Goal: Information Seeking & Learning: Learn about a topic

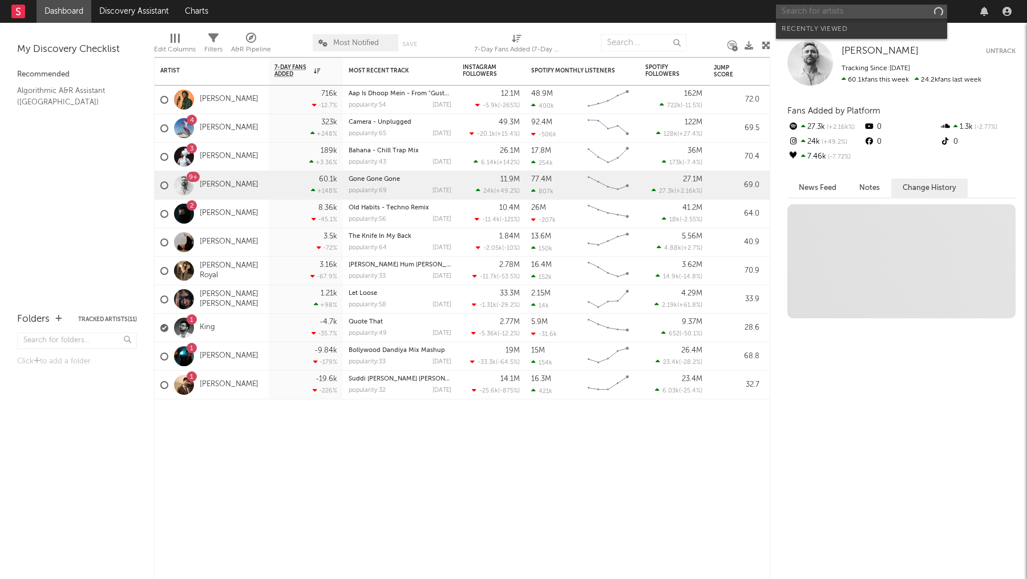
click at [798, 5] on input "text" at bounding box center [861, 12] width 171 height 14
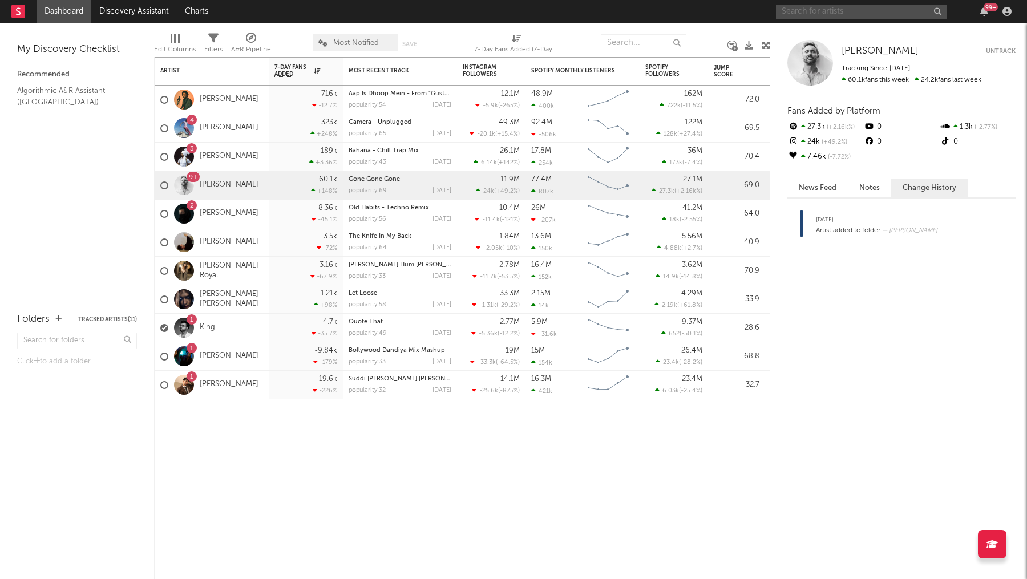
click at [839, 10] on input "text" at bounding box center [861, 12] width 171 height 14
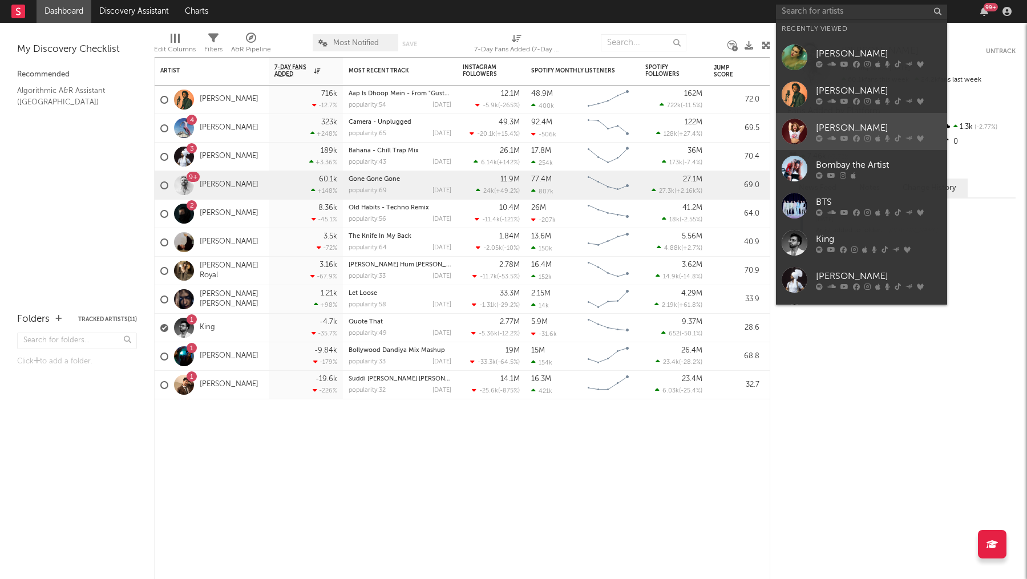
click at [829, 123] on div "[PERSON_NAME]" at bounding box center [879, 128] width 126 height 14
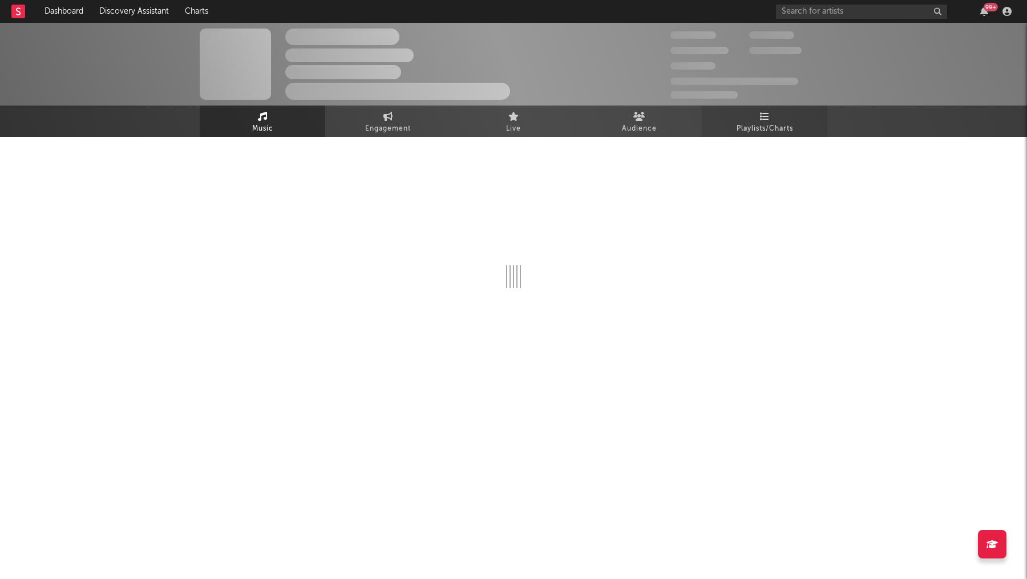
click at [758, 117] on link "Playlists/Charts" at bounding box center [765, 121] width 126 height 31
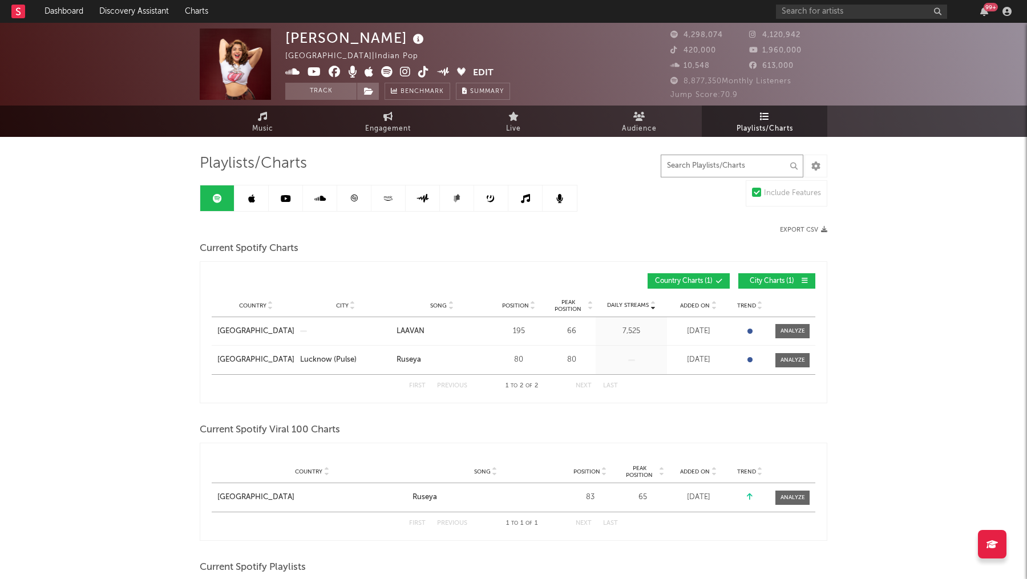
click at [763, 164] on input "text" at bounding box center [732, 166] width 143 height 23
type input "s"
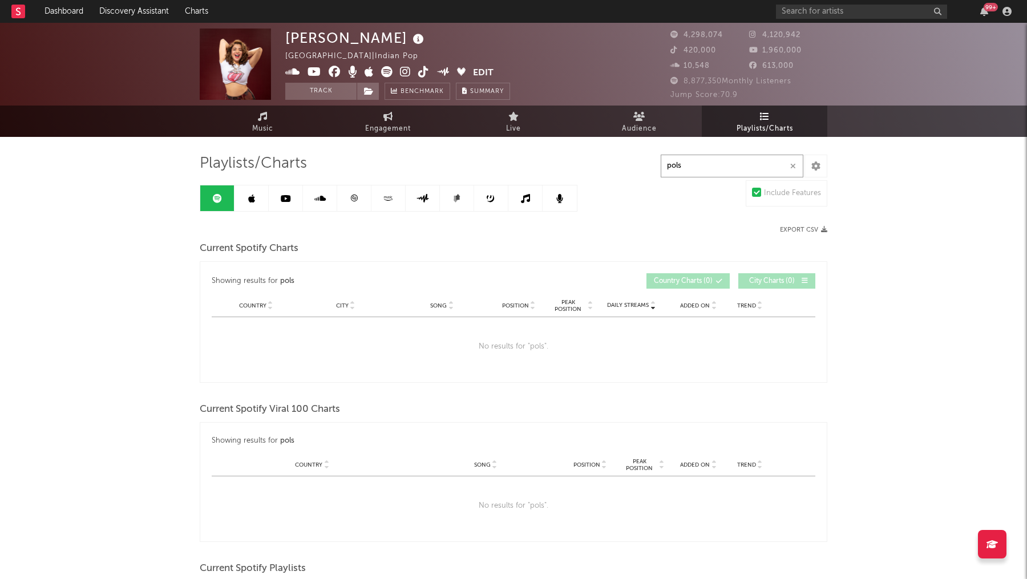
type input "pols"
click at [245, 202] on link at bounding box center [251, 198] width 34 height 26
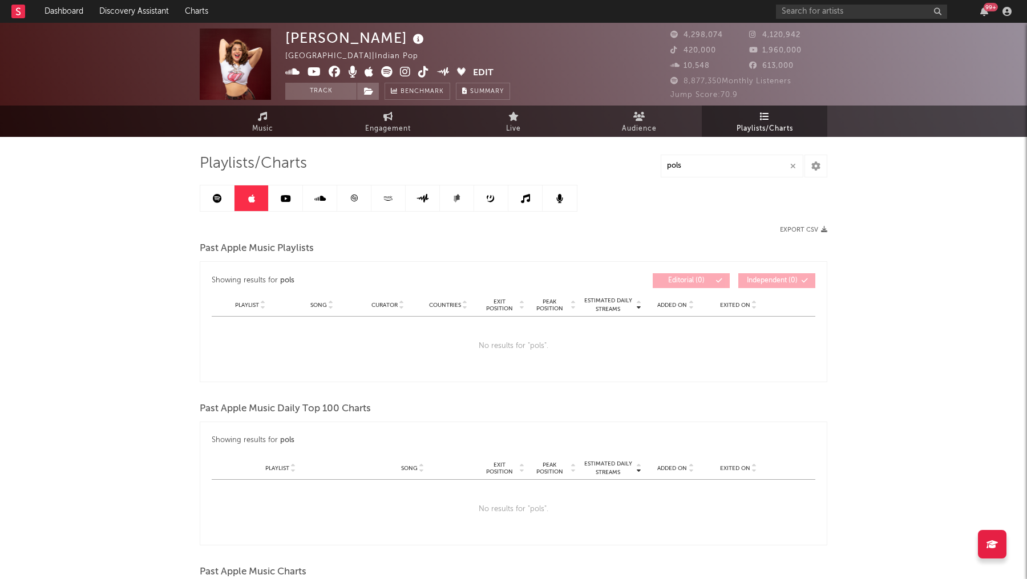
click at [283, 211] on link at bounding box center [286, 198] width 34 height 26
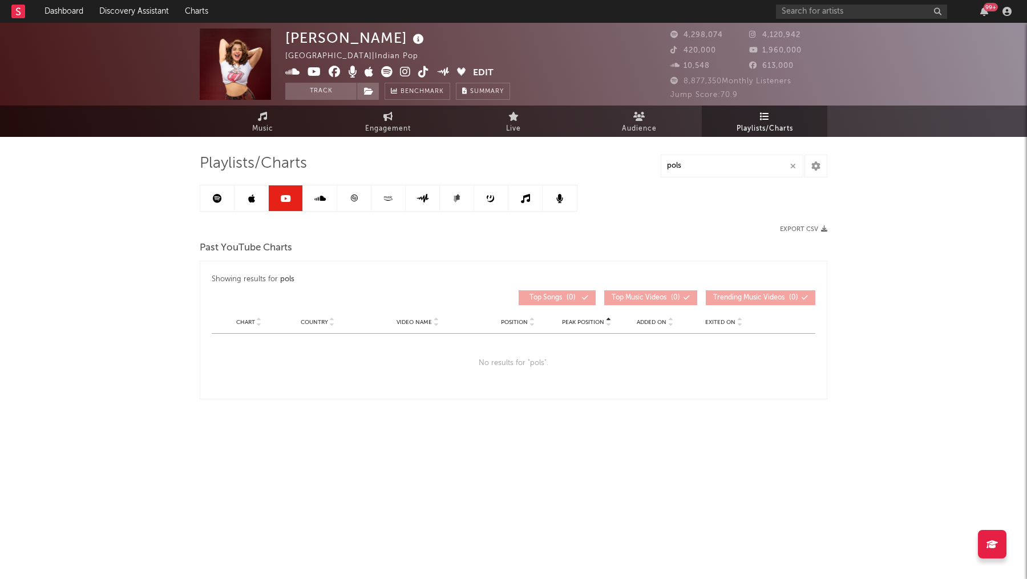
click at [318, 184] on div "Playlists/Charts pols Export CSV Past YouTube Charts Showing results for pols P…" at bounding box center [514, 276] width 628 height 245
click at [318, 197] on icon at bounding box center [319, 198] width 11 height 9
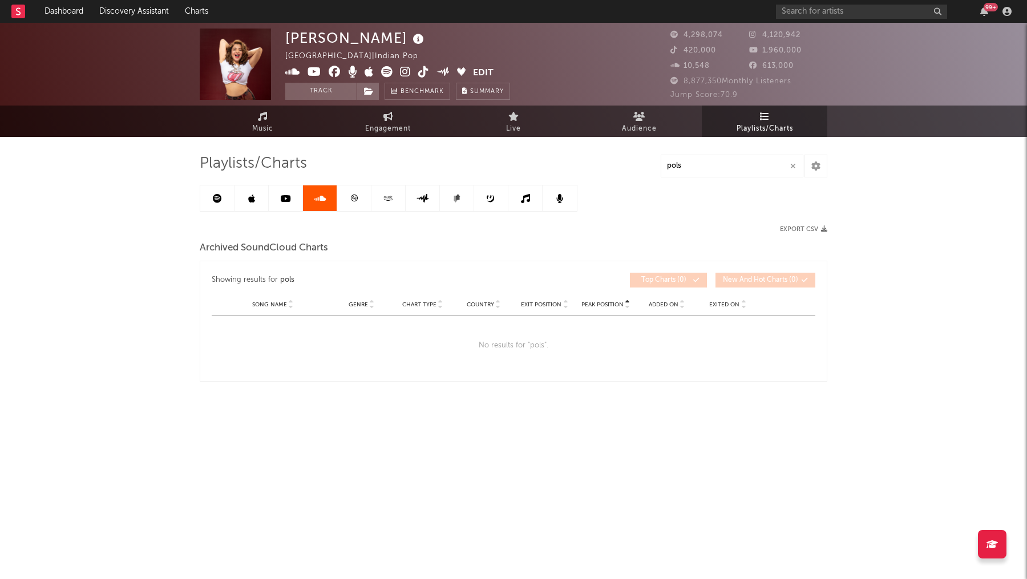
click at [371, 196] on link at bounding box center [388, 198] width 34 height 26
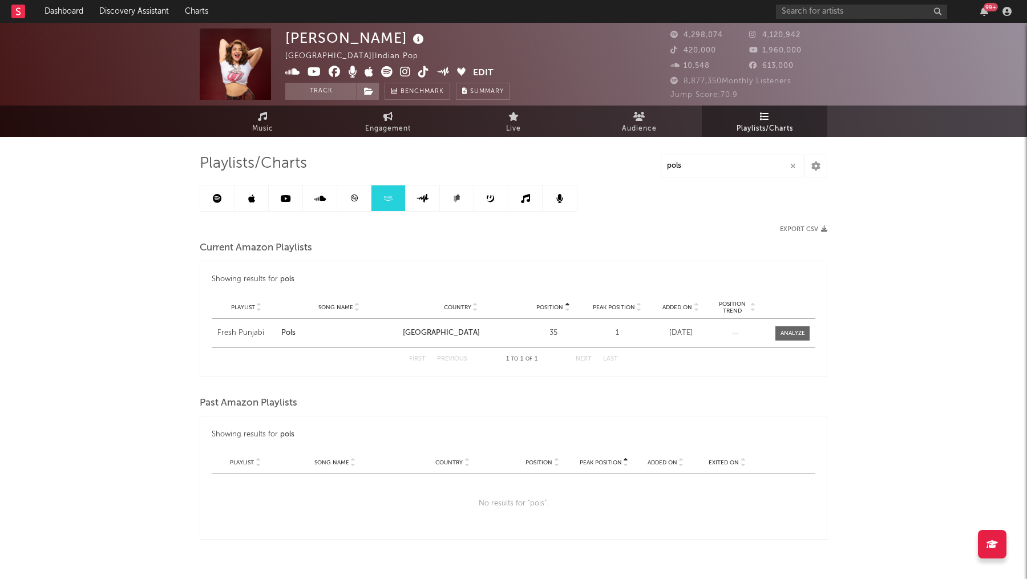
click at [366, 196] on link at bounding box center [354, 198] width 34 height 26
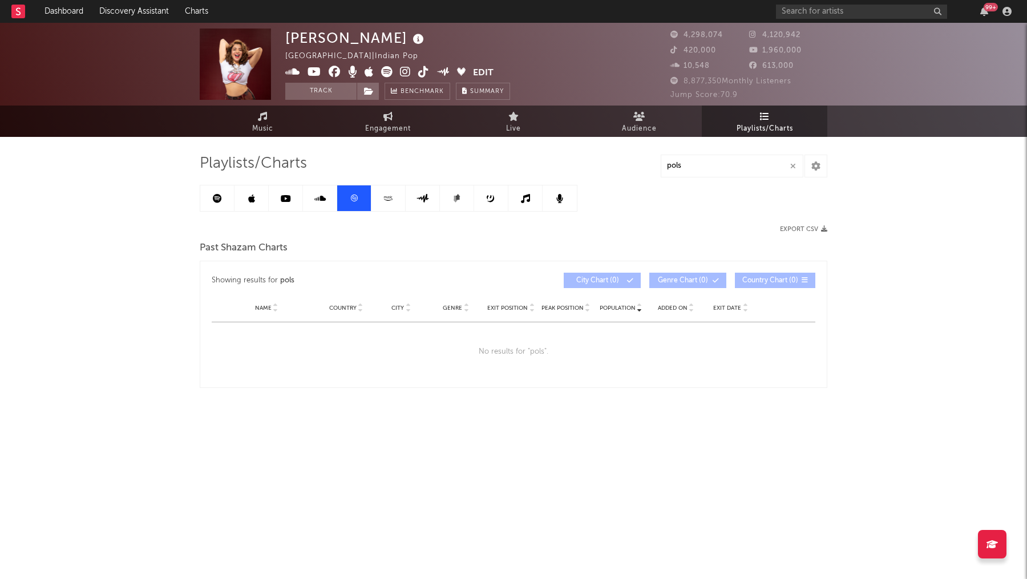
click at [401, 196] on link at bounding box center [388, 198] width 34 height 26
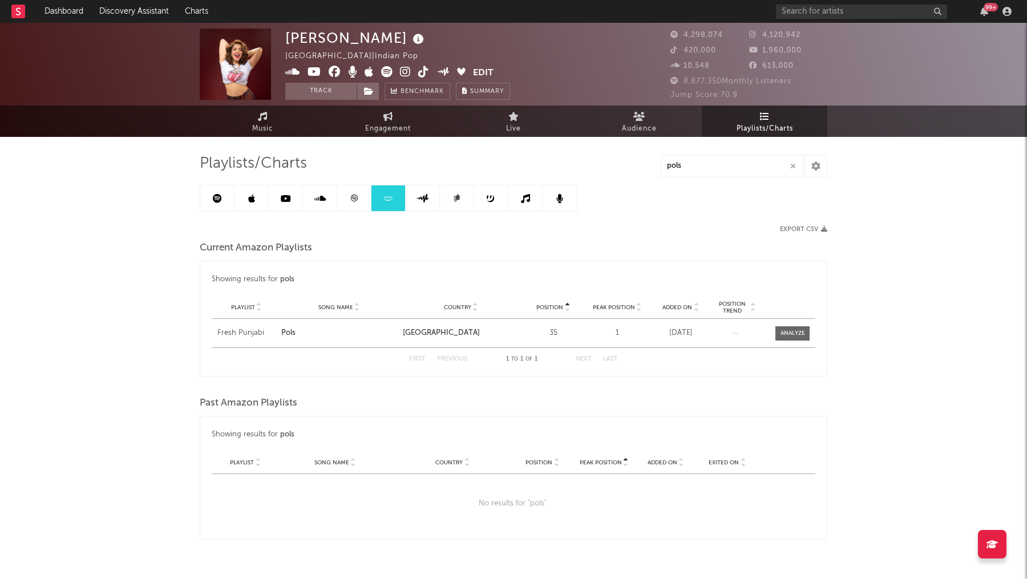
scroll to position [27, 0]
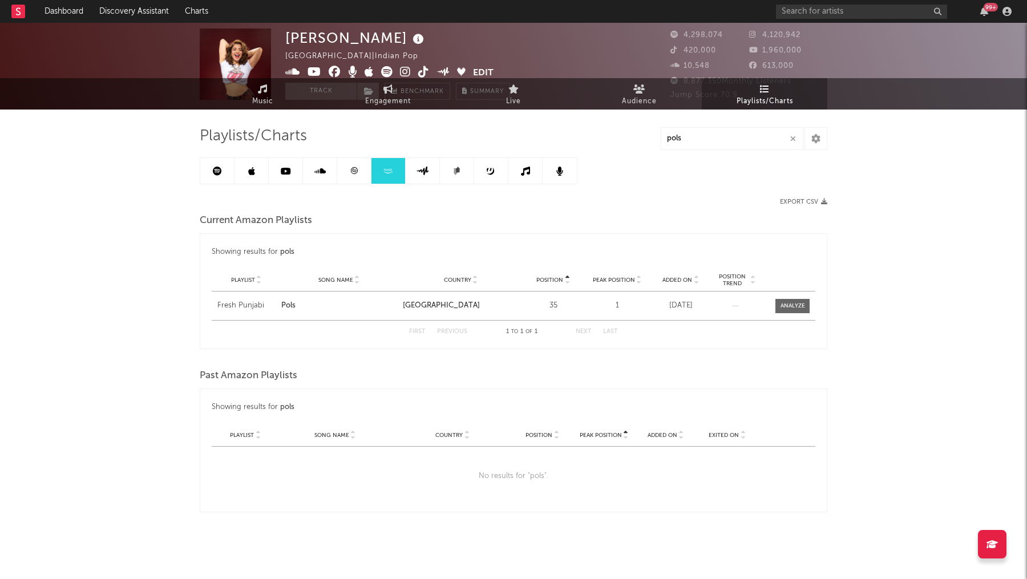
click at [410, 172] on link at bounding box center [423, 171] width 34 height 26
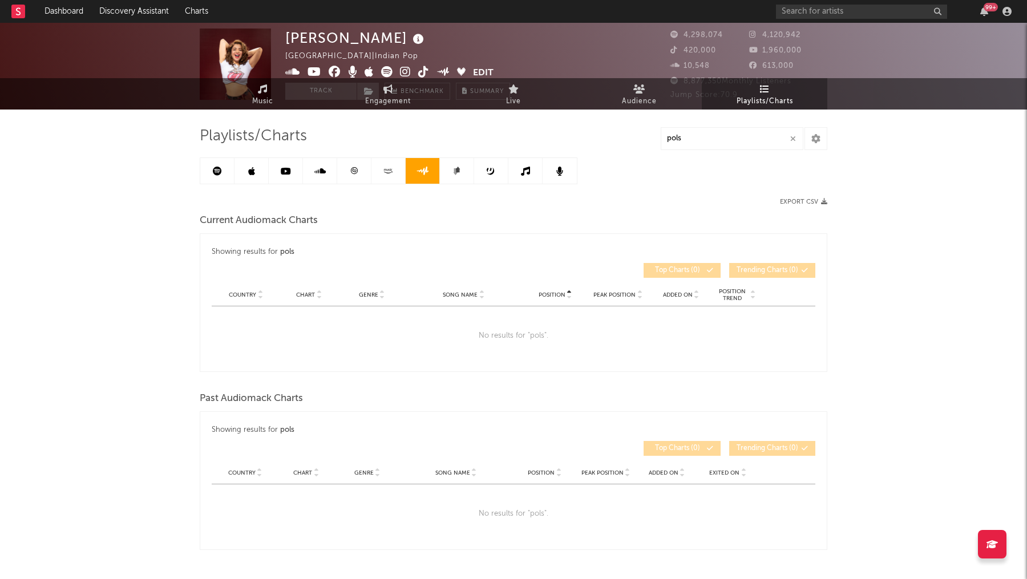
click at [453, 173] on icon at bounding box center [456, 171] width 9 height 9
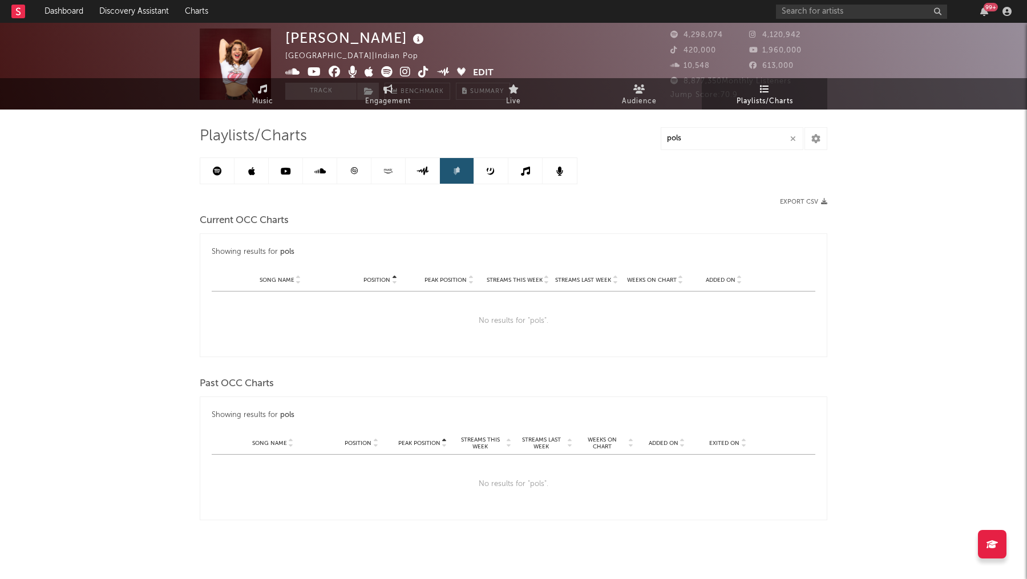
click at [487, 179] on link at bounding box center [491, 171] width 34 height 26
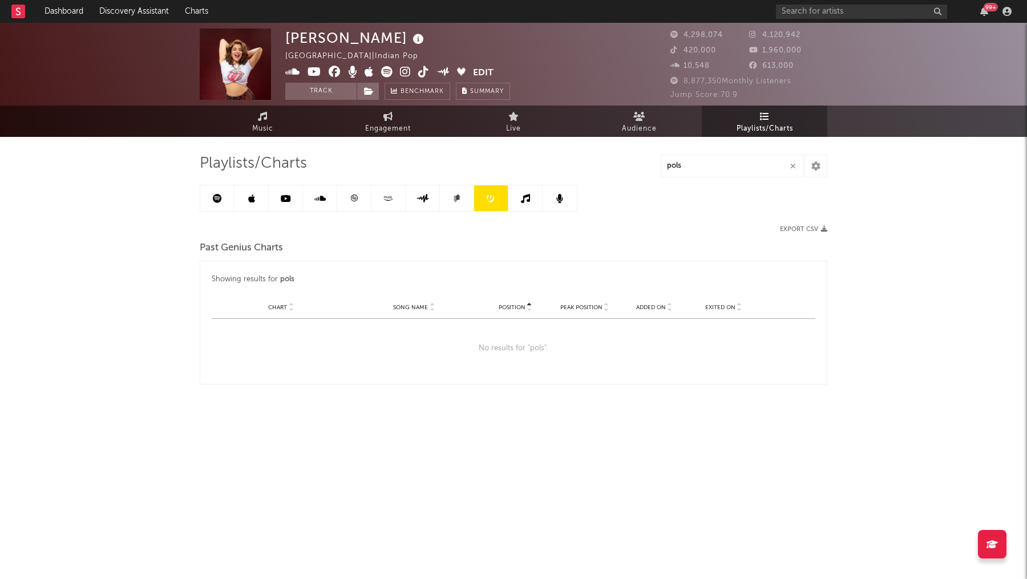
click at [525, 200] on icon at bounding box center [525, 198] width 9 height 9
click at [556, 207] on link at bounding box center [560, 198] width 34 height 26
click at [375, 120] on link "Engagement" at bounding box center [388, 121] width 126 height 31
select select "1w"
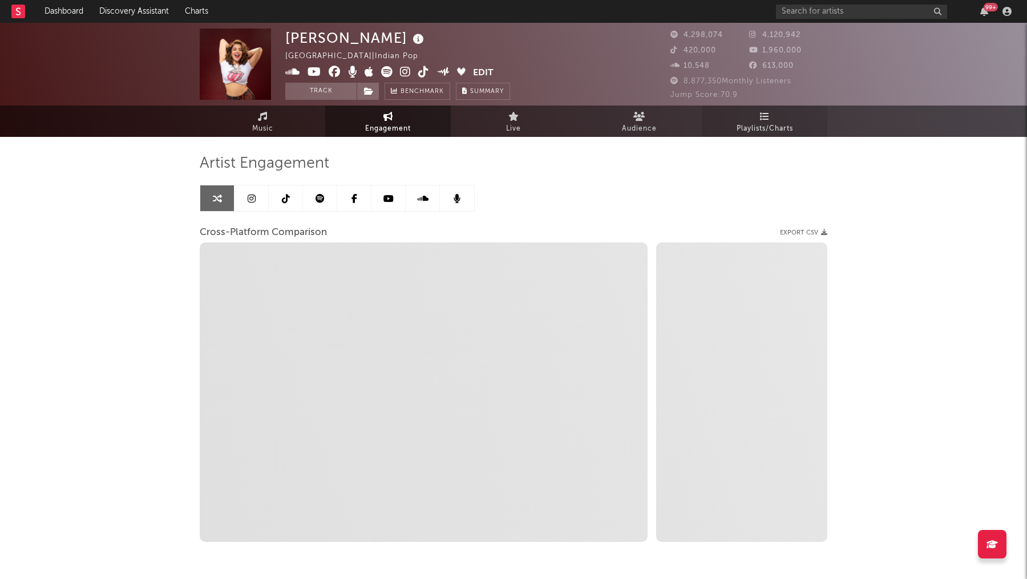
click at [786, 118] on link "Playlists/Charts" at bounding box center [765, 121] width 126 height 31
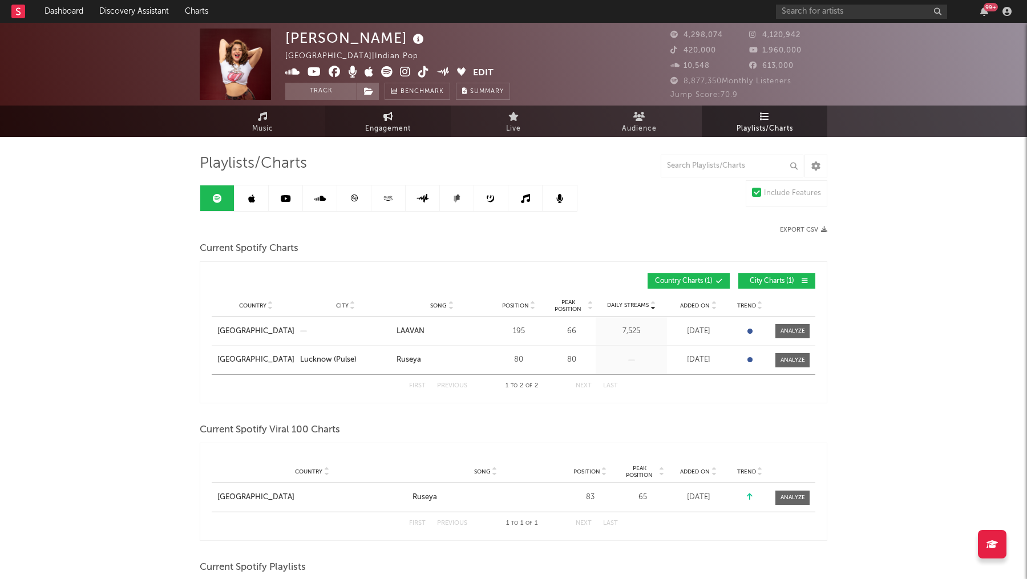
click at [398, 107] on link "Engagement" at bounding box center [388, 121] width 126 height 31
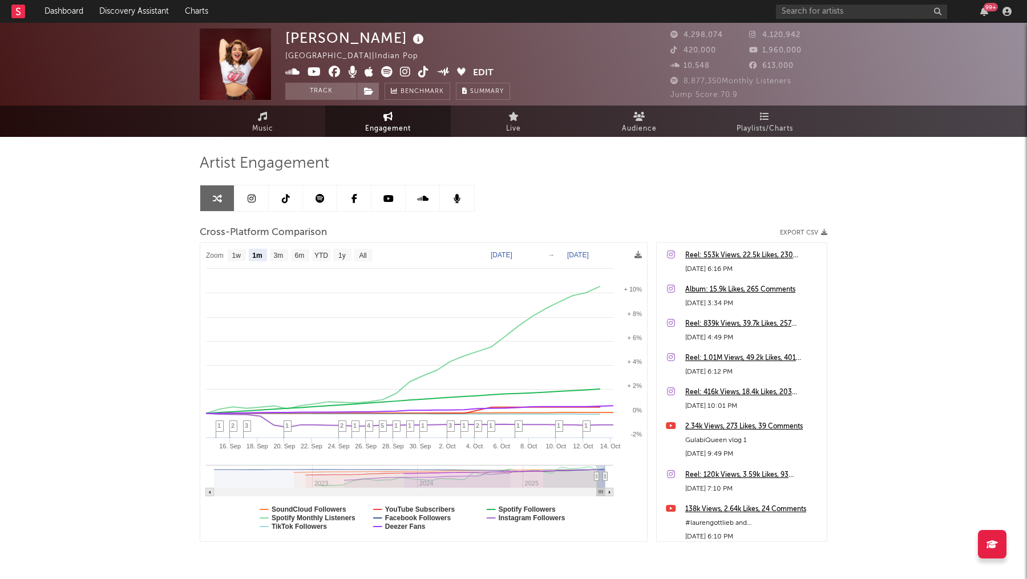
select select "1m"
click at [272, 125] on span "Music" at bounding box center [262, 129] width 21 height 14
select select "6m"
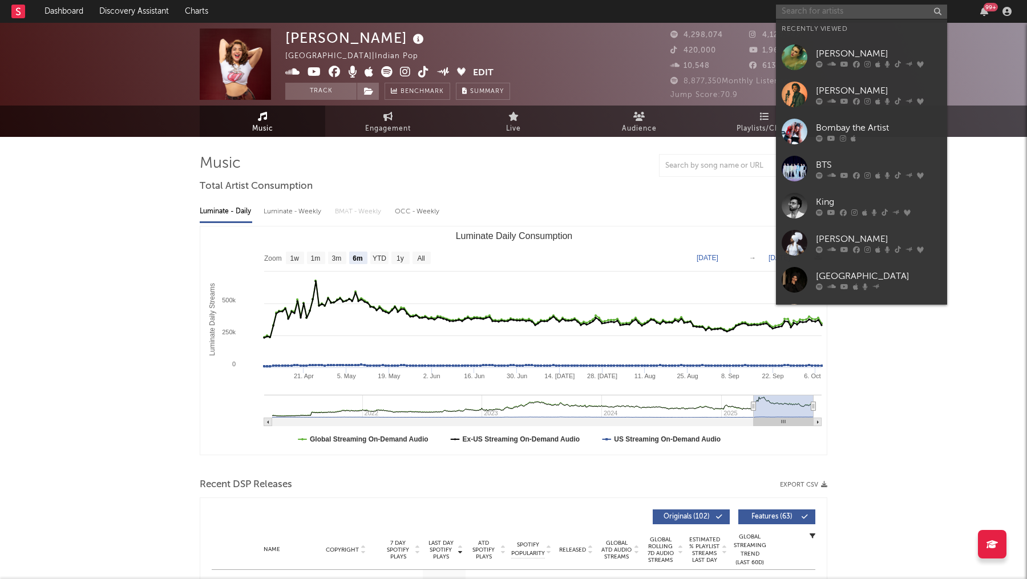
click at [850, 16] on input "text" at bounding box center [861, 12] width 171 height 14
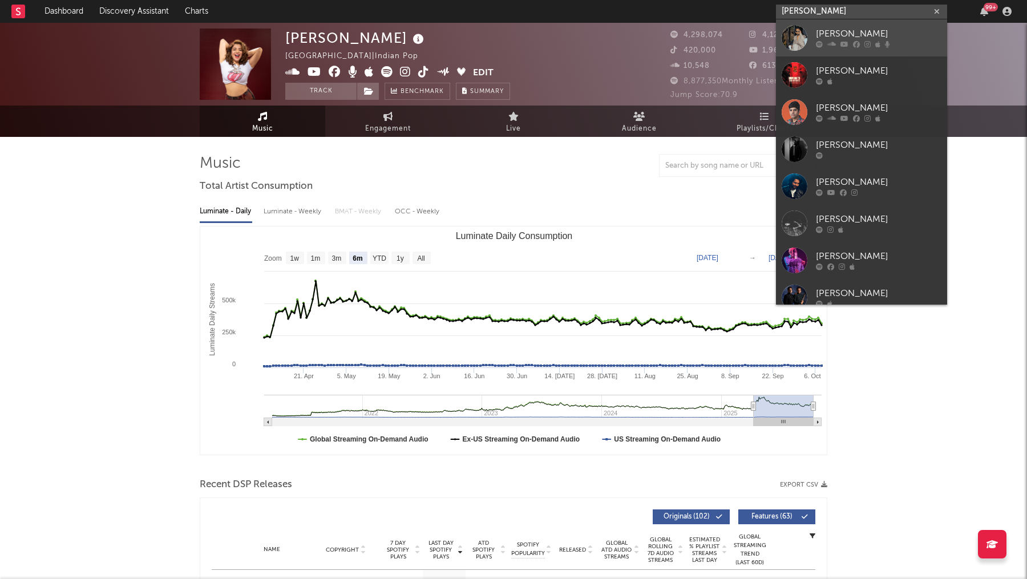
type input "[PERSON_NAME]"
click at [850, 28] on div "[PERSON_NAME]" at bounding box center [879, 34] width 126 height 14
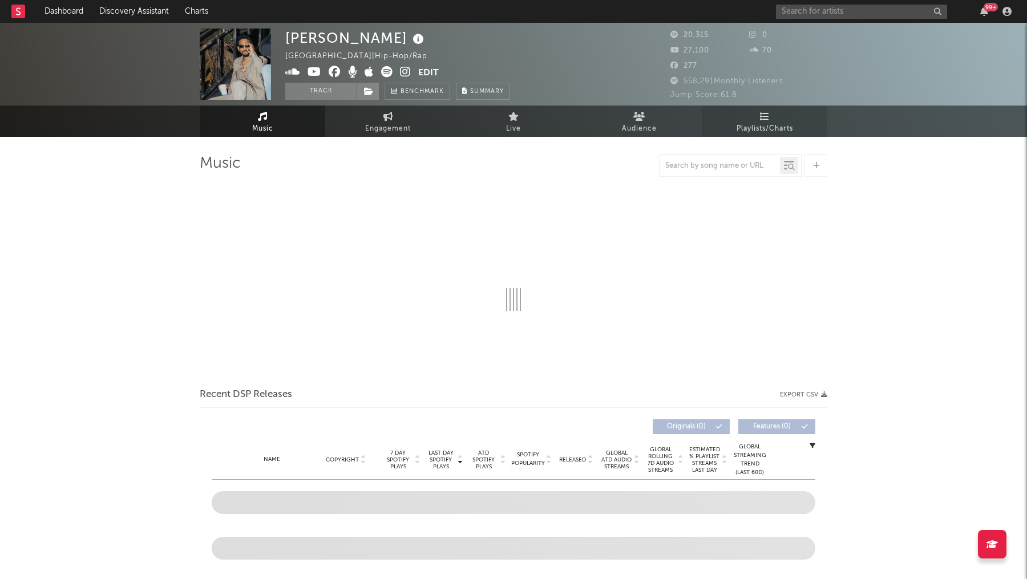
select select "6m"
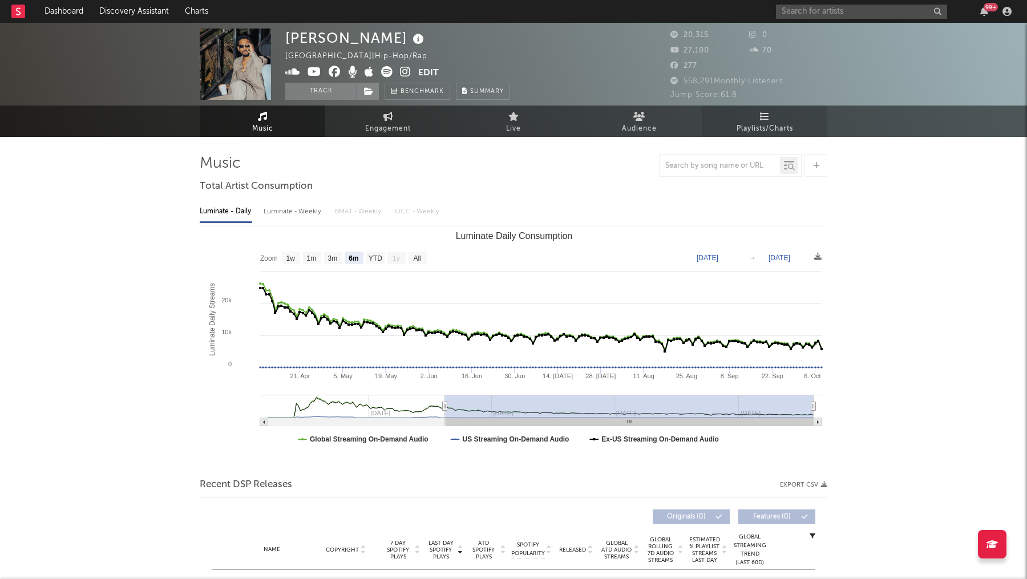
click at [766, 131] on span "Playlists/Charts" at bounding box center [765, 129] width 56 height 14
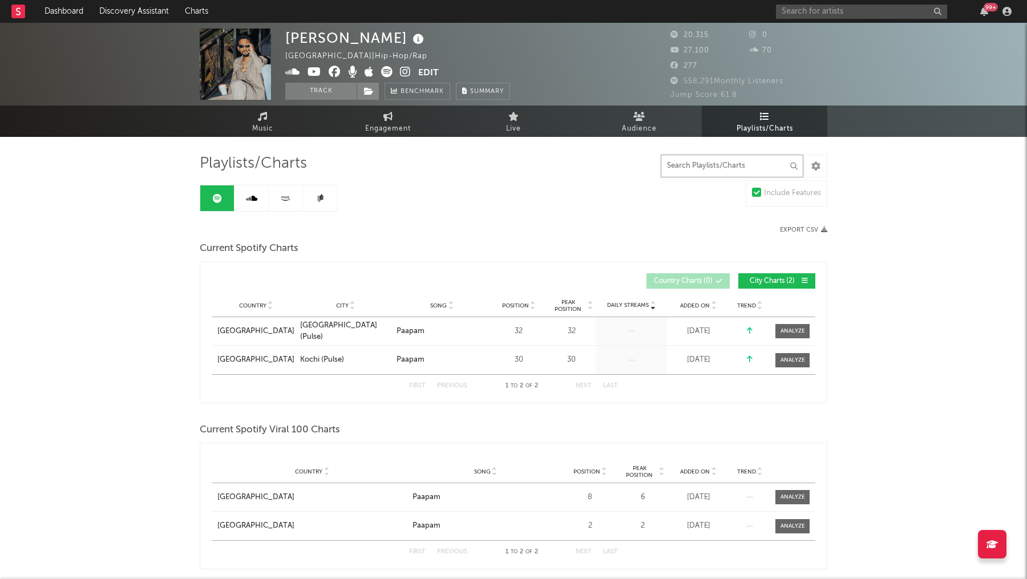
click at [693, 165] on input "text" at bounding box center [732, 166] width 143 height 23
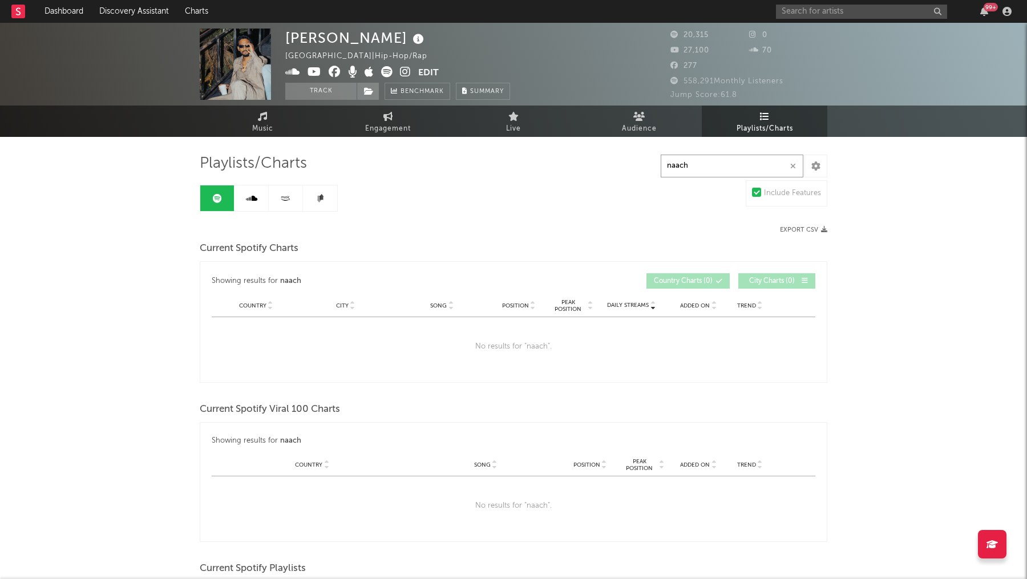
type input "naach"
click at [260, 196] on link at bounding box center [251, 198] width 34 height 26
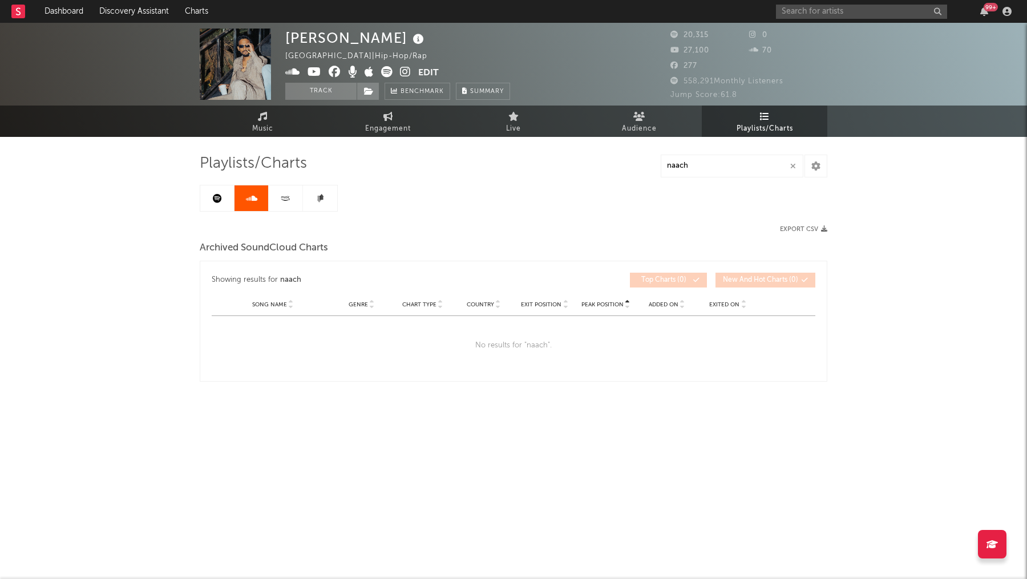
click at [285, 196] on icon at bounding box center [285, 198] width 13 height 9
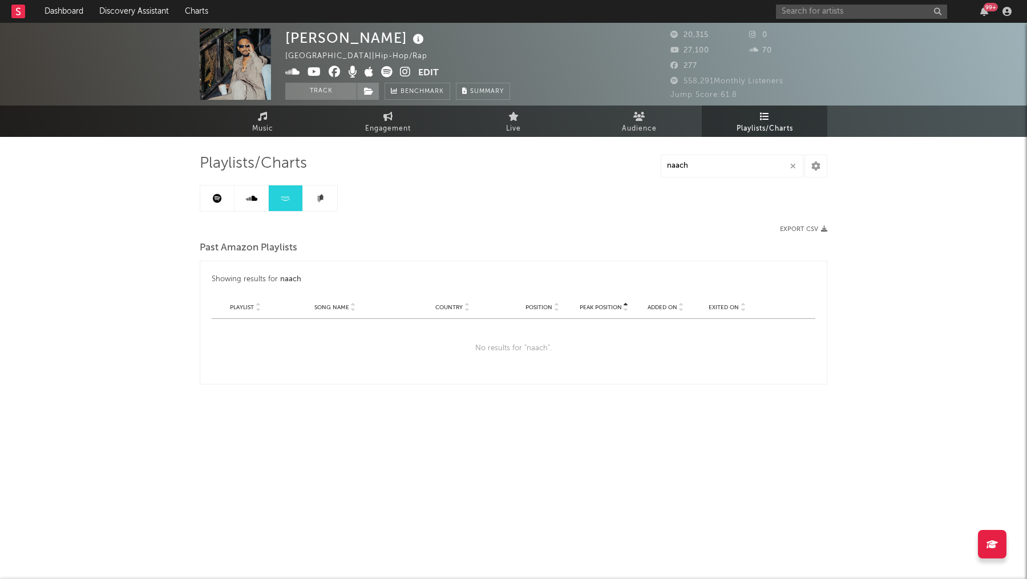
click at [323, 202] on link at bounding box center [320, 198] width 34 height 26
click at [206, 196] on link at bounding box center [217, 198] width 34 height 26
